Goal: Information Seeking & Learning: Learn about a topic

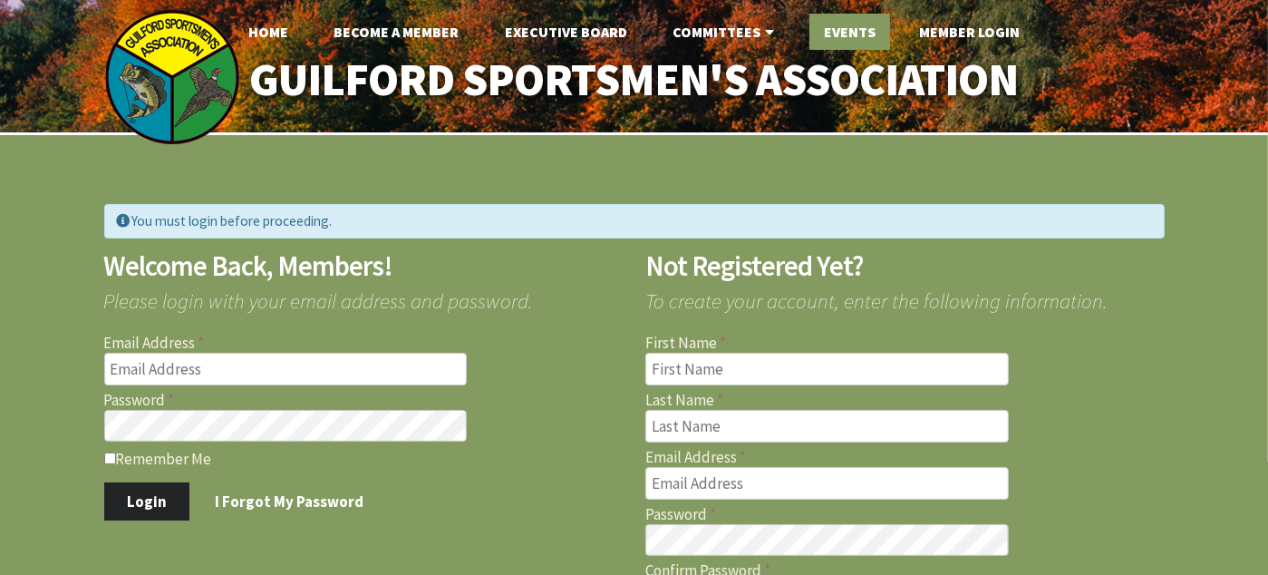
type input "[EMAIL_ADDRESS][DOMAIN_NAME]"
click at [844, 34] on link "Events" at bounding box center [850, 32] width 81 height 36
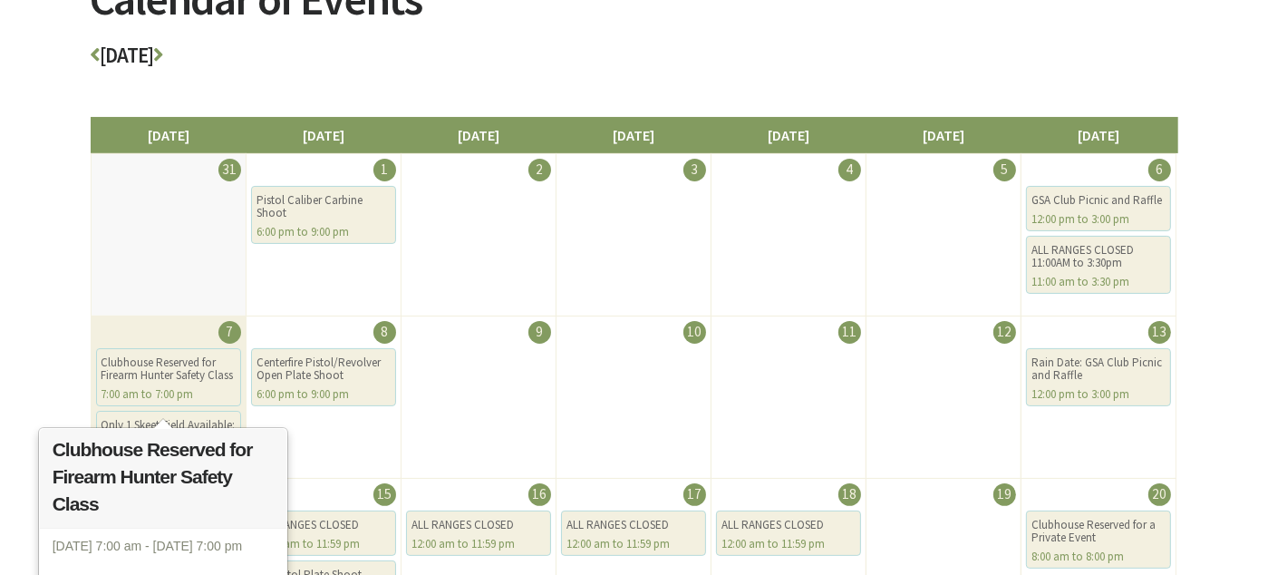
click at [163, 360] on div "Clubhouse Reserved for Firearm Hunter Safety Class" at bounding box center [169, 368] width 134 height 25
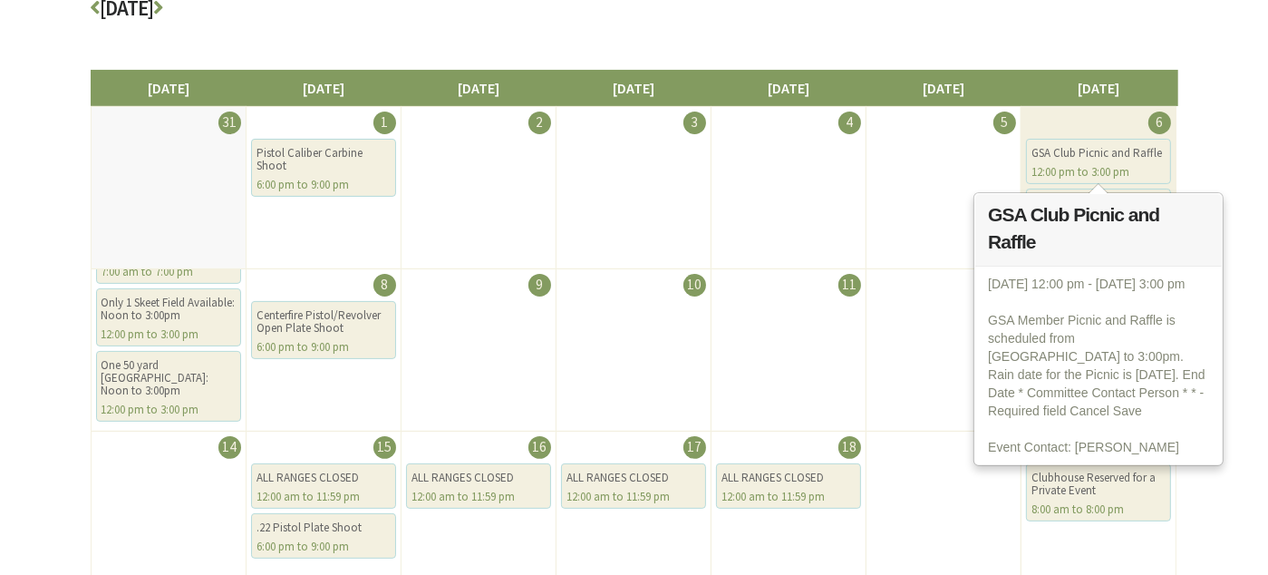
scroll to position [363, 0]
